Goal: Transaction & Acquisition: Book appointment/travel/reservation

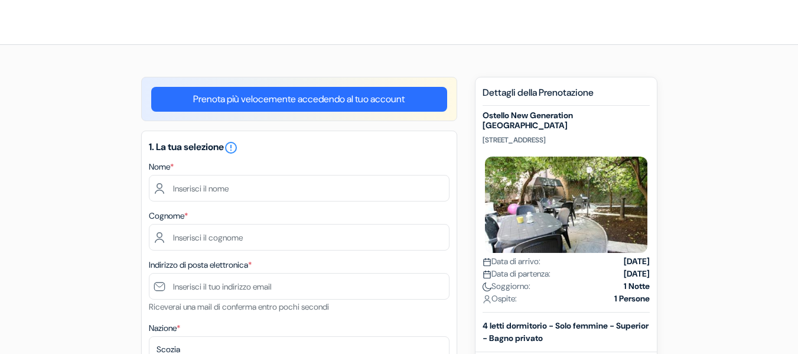
select select "255"
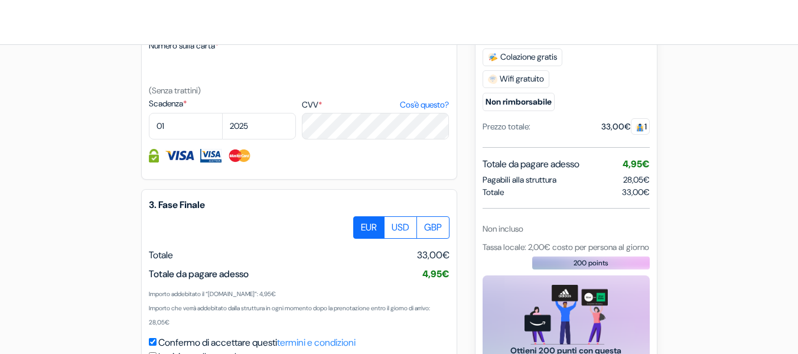
scroll to position [593, 0]
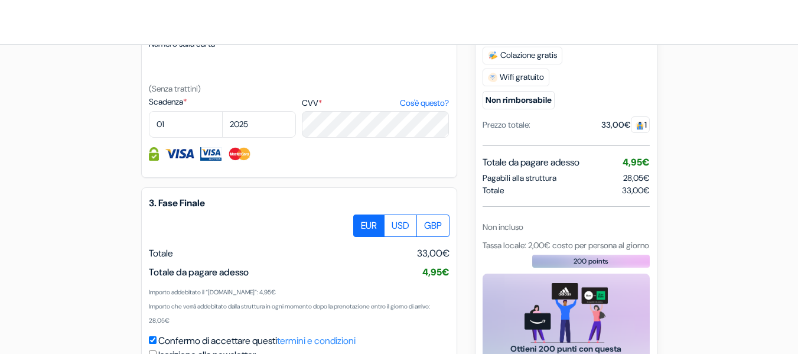
click at [632, 184] on span "33,00€" at bounding box center [636, 190] width 28 height 12
click at [586, 239] on span "Tassa locale: 2,00€ costo per persona al giorno" at bounding box center [566, 244] width 167 height 11
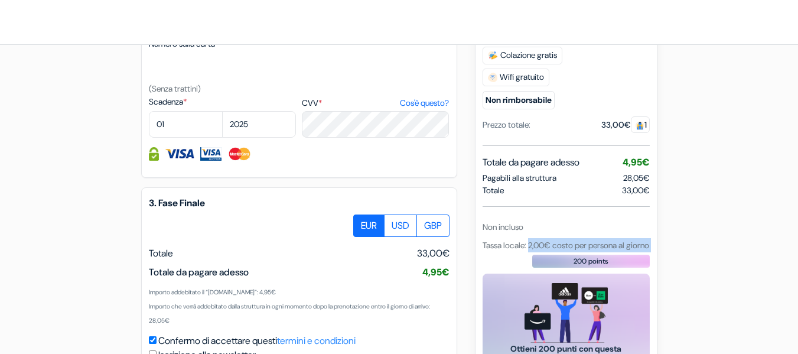
click at [586, 239] on span "Tassa locale: 2,00€ costo per persona al giorno" at bounding box center [566, 244] width 167 height 11
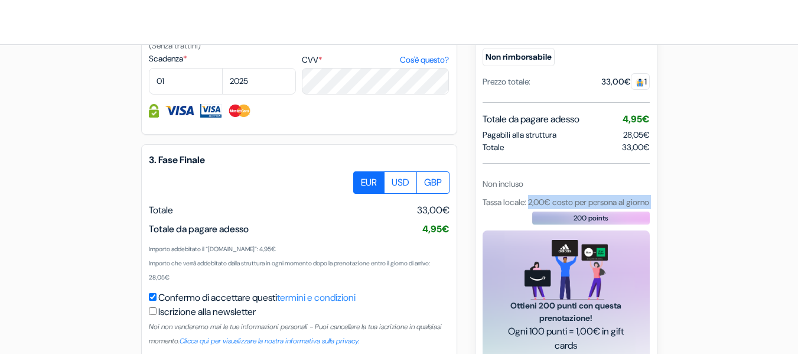
scroll to position [638, 0]
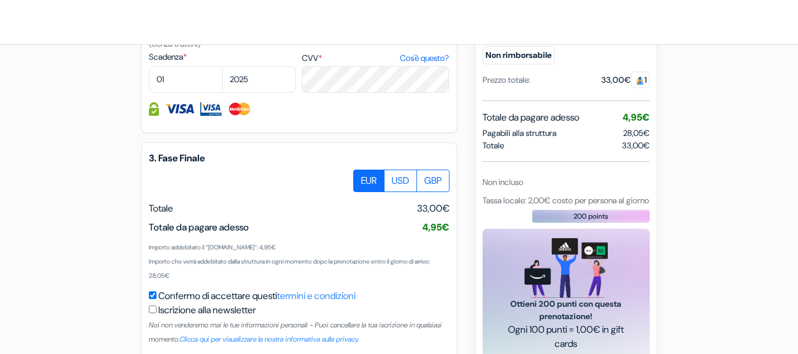
click at [558, 154] on div "Dettagli della Prenotazione Ostello New Generation Rome Center [STREET_ADDRESS]…" at bounding box center [566, 44] width 167 height 631
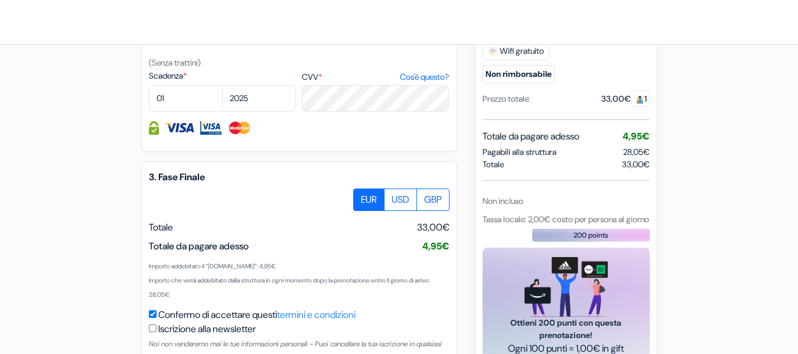
scroll to position [702, 0]
